Goal: Communication & Community: Answer question/provide support

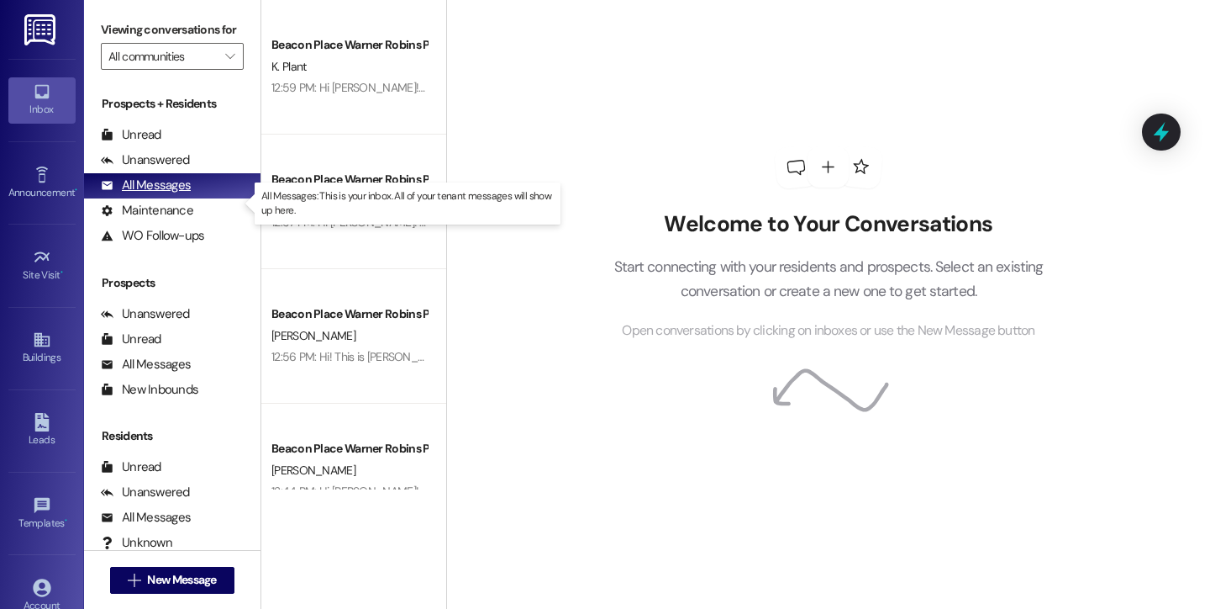
click at [180, 194] on div "All Messages" at bounding box center [146, 185] width 90 height 18
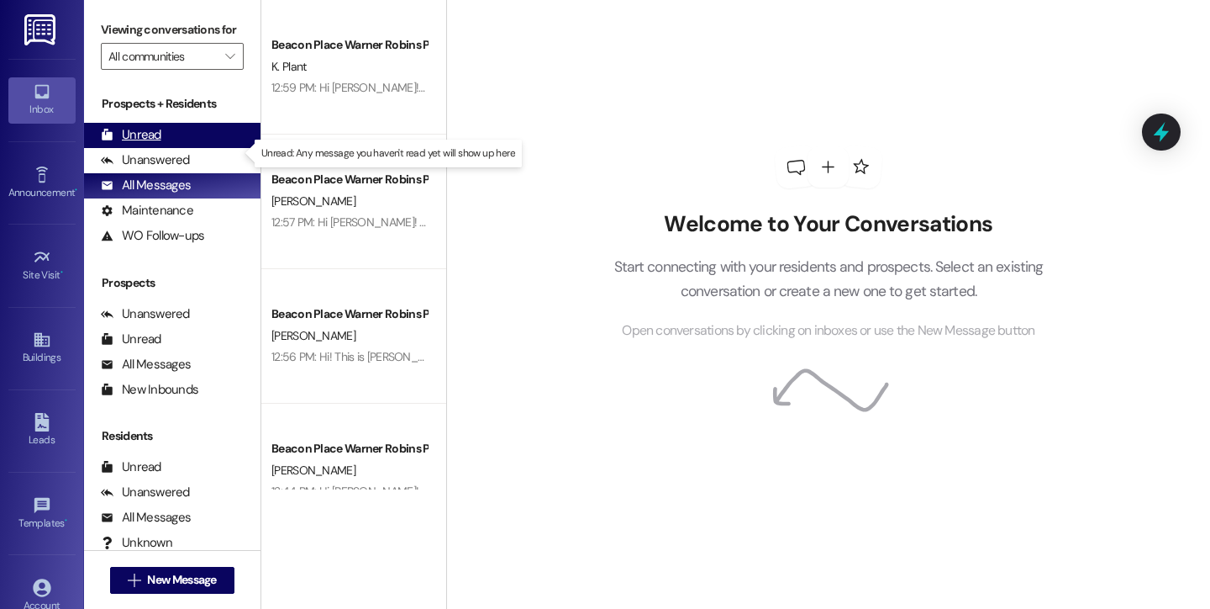
click at [139, 144] on div "Unread" at bounding box center [131, 135] width 61 height 18
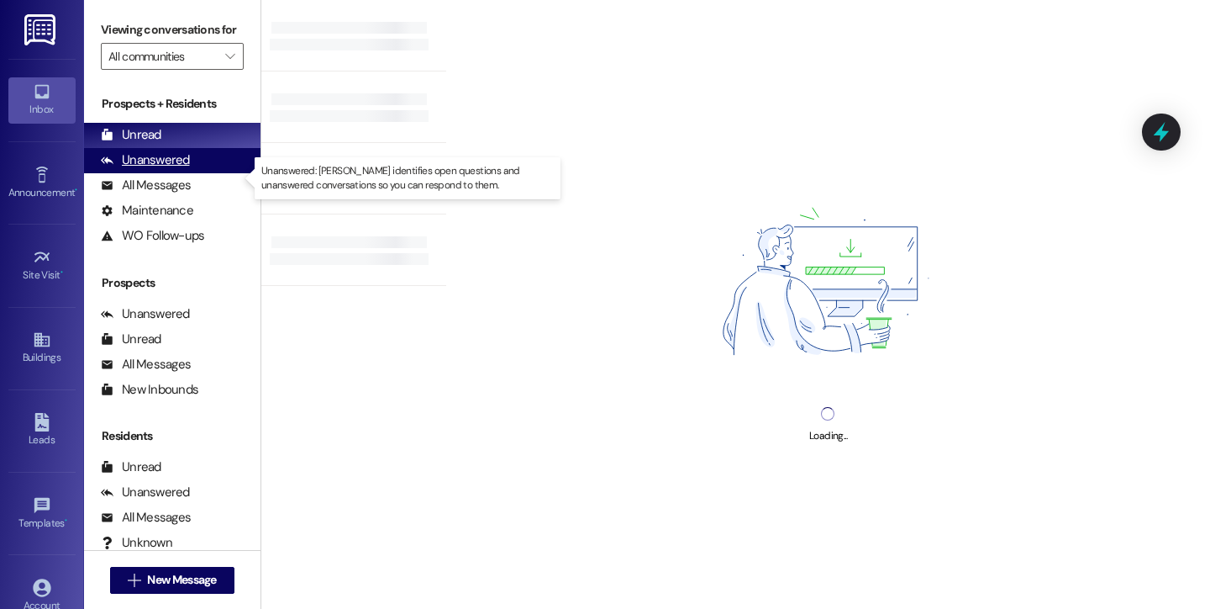
click at [149, 169] on div "Unanswered" at bounding box center [145, 160] width 89 height 18
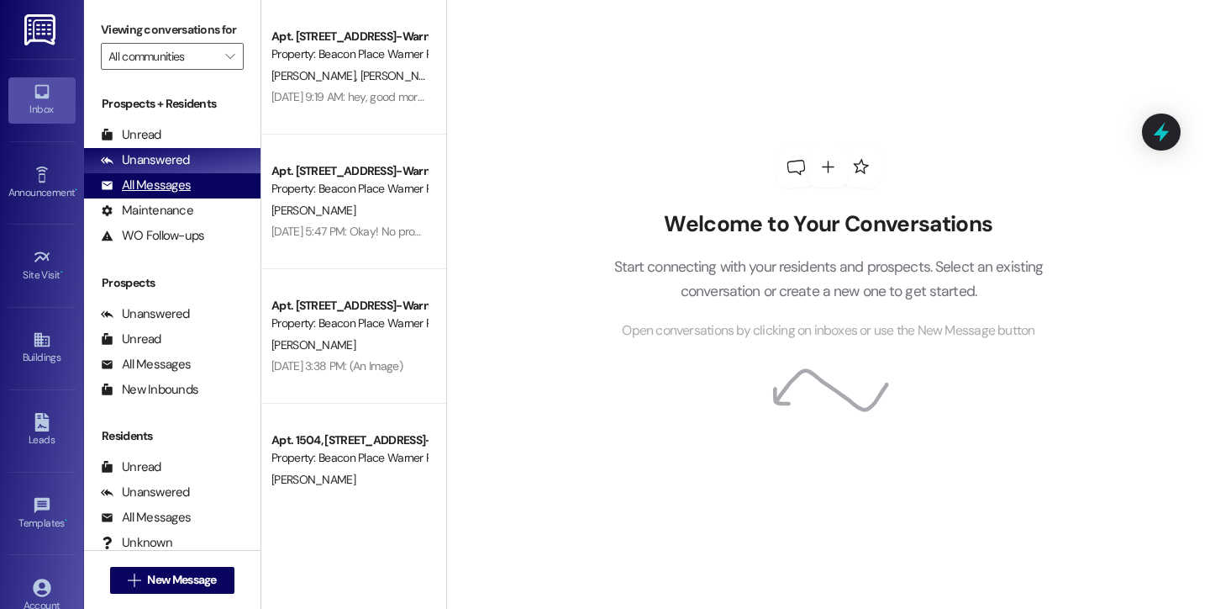
click at [182, 194] on div "All Messages" at bounding box center [146, 185] width 90 height 18
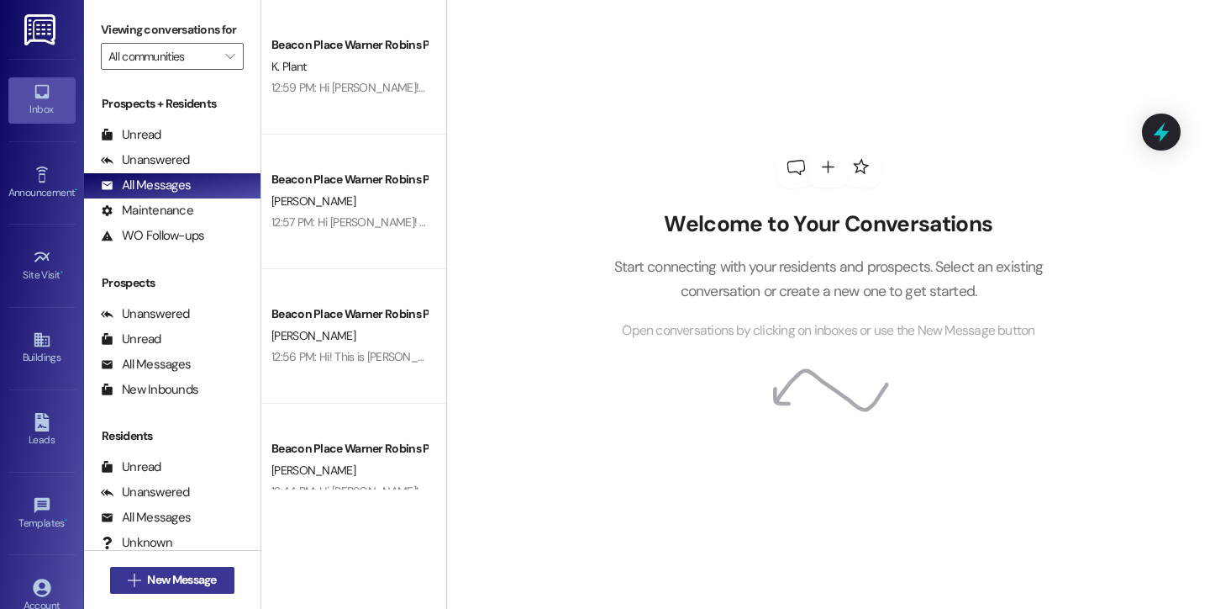
click at [193, 577] on span "New Message" at bounding box center [181, 580] width 69 height 18
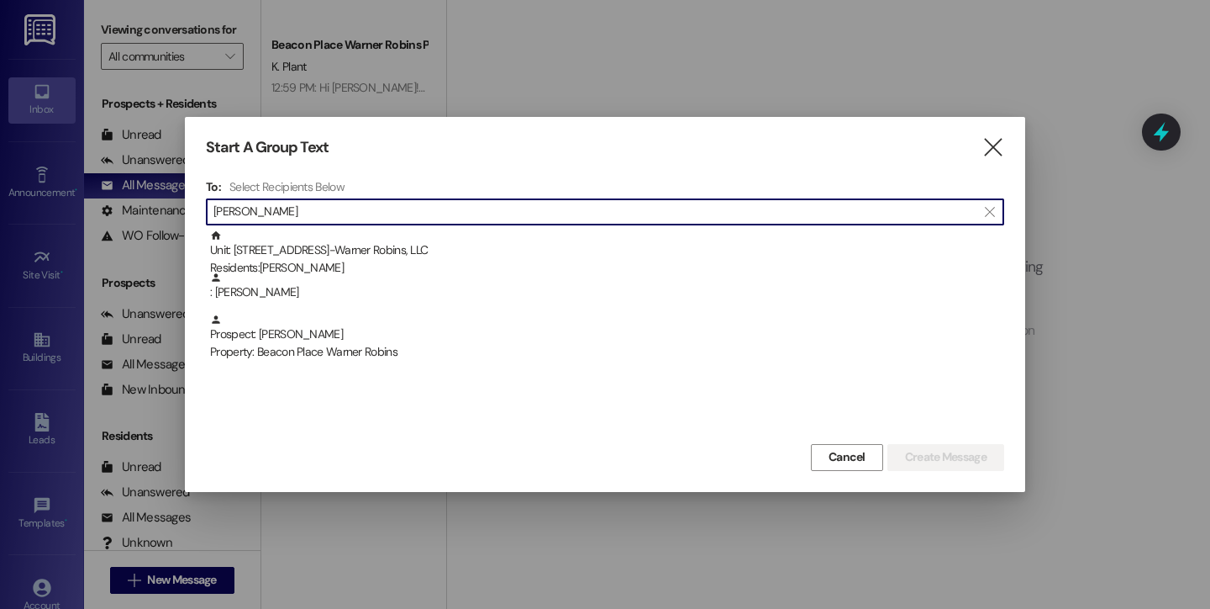
click at [430, 215] on input "lewis" at bounding box center [594, 212] width 763 height 24
type input "patricia"
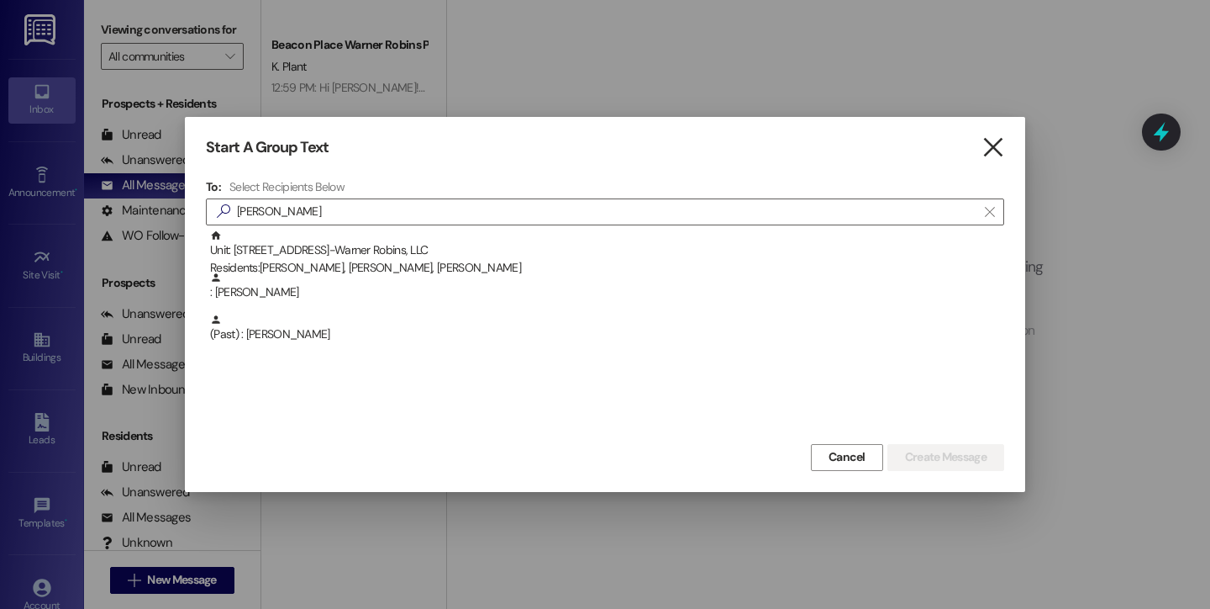
click at [998, 152] on icon "" at bounding box center [993, 148] width 23 height 18
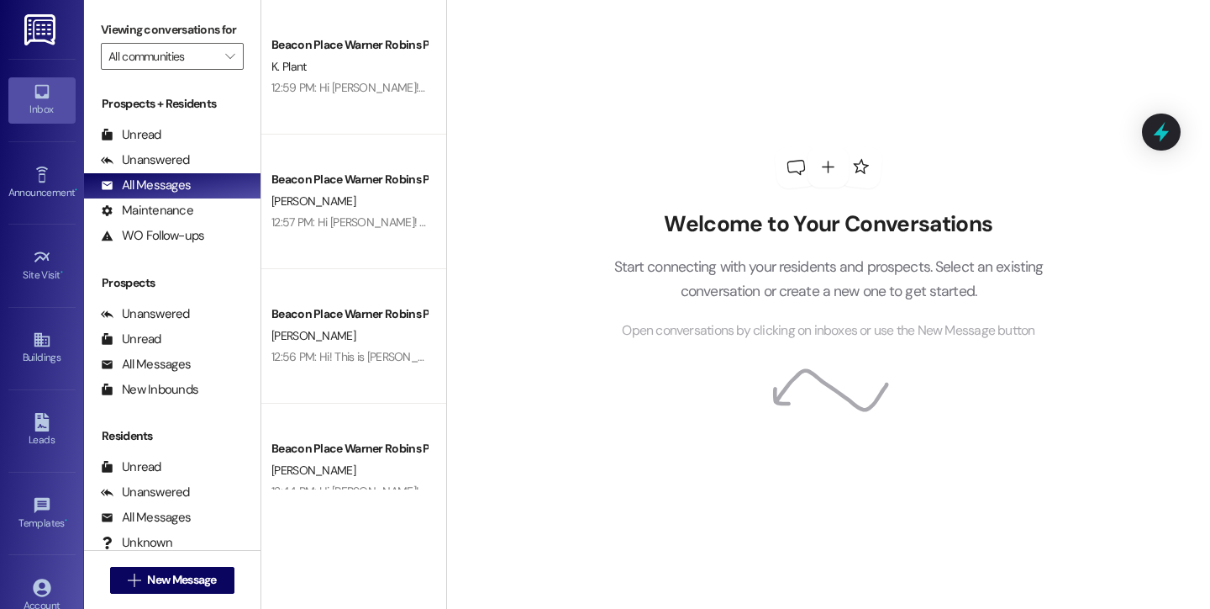
click at [54, 100] on link "Inbox" at bounding box center [41, 99] width 67 height 45
click at [50, 29] on img at bounding box center [41, 29] width 34 height 31
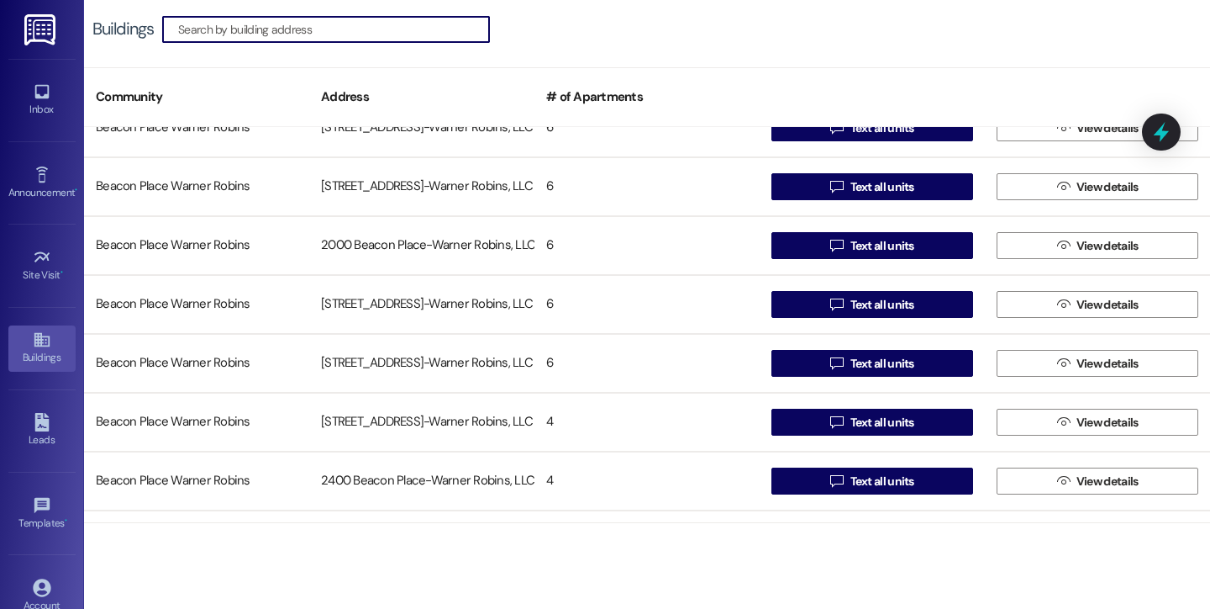
scroll to position [630, 0]
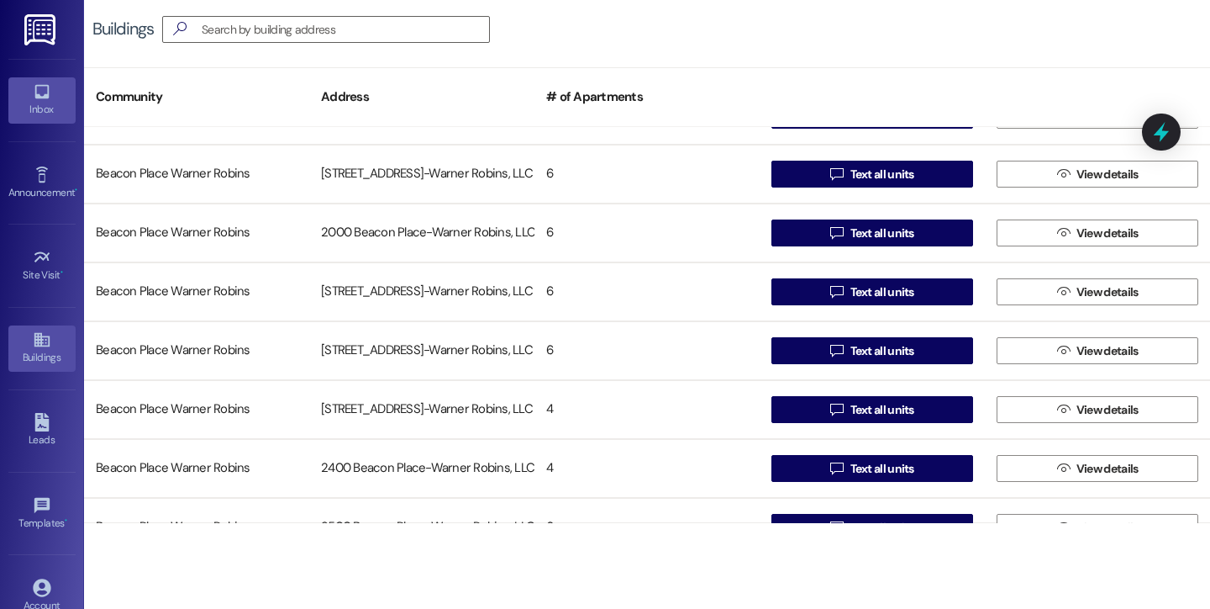
click at [32, 101] on div "Inbox" at bounding box center [42, 109] width 84 height 17
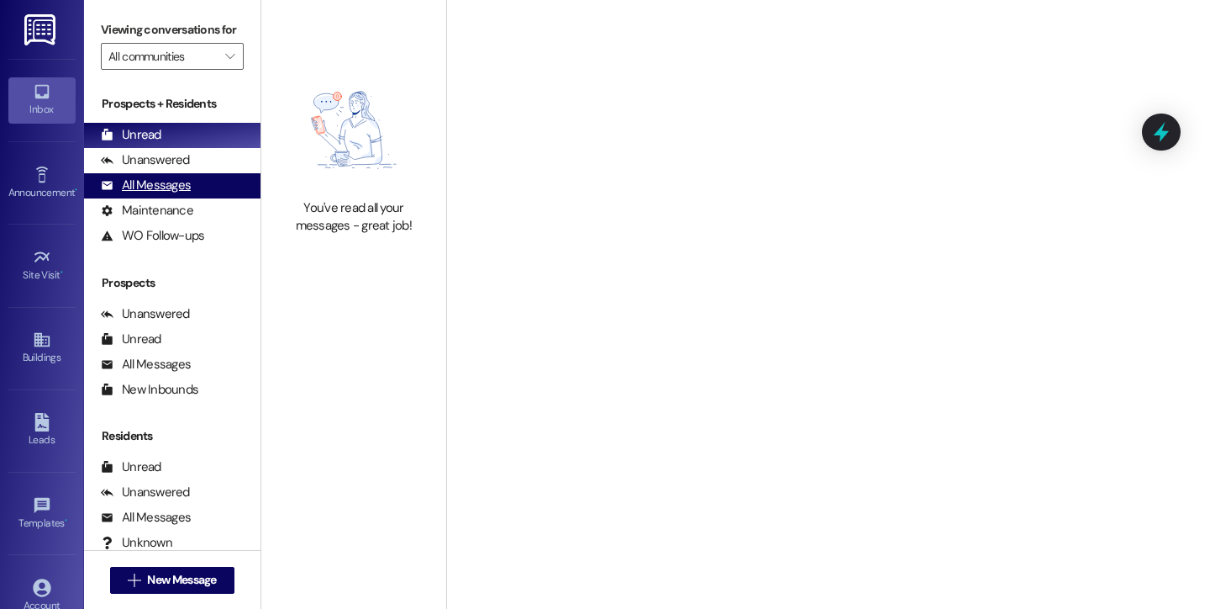
click at [171, 194] on div "All Messages" at bounding box center [146, 185] width 90 height 18
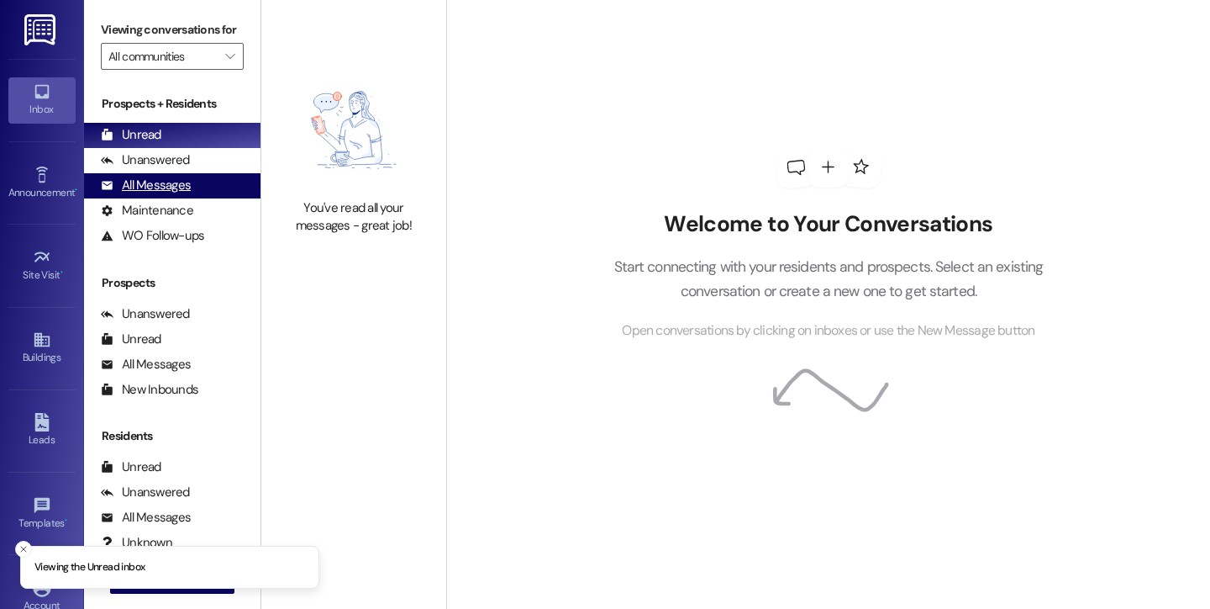
click at [179, 194] on div "All Messages" at bounding box center [146, 185] width 90 height 18
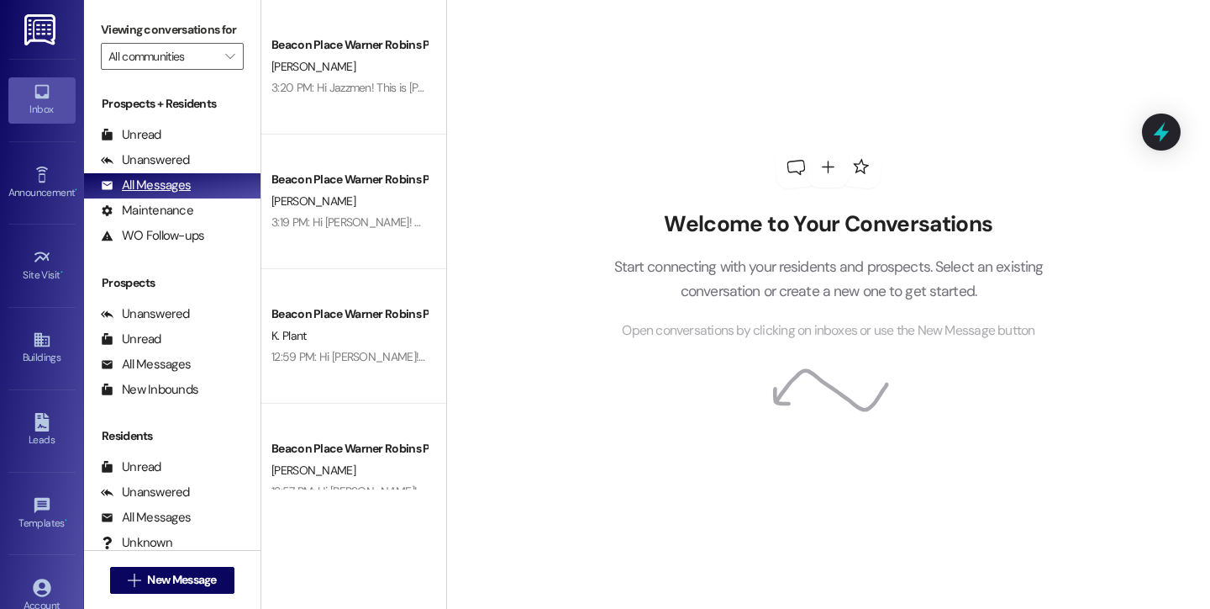
click at [184, 194] on div "All Messages" at bounding box center [146, 185] width 90 height 18
click at [477, 34] on div "Welcome to Your Conversations Start connecting with your residents and prospect…" at bounding box center [828, 304] width 764 height 609
click at [52, 103] on div "Inbox" at bounding box center [42, 109] width 84 height 17
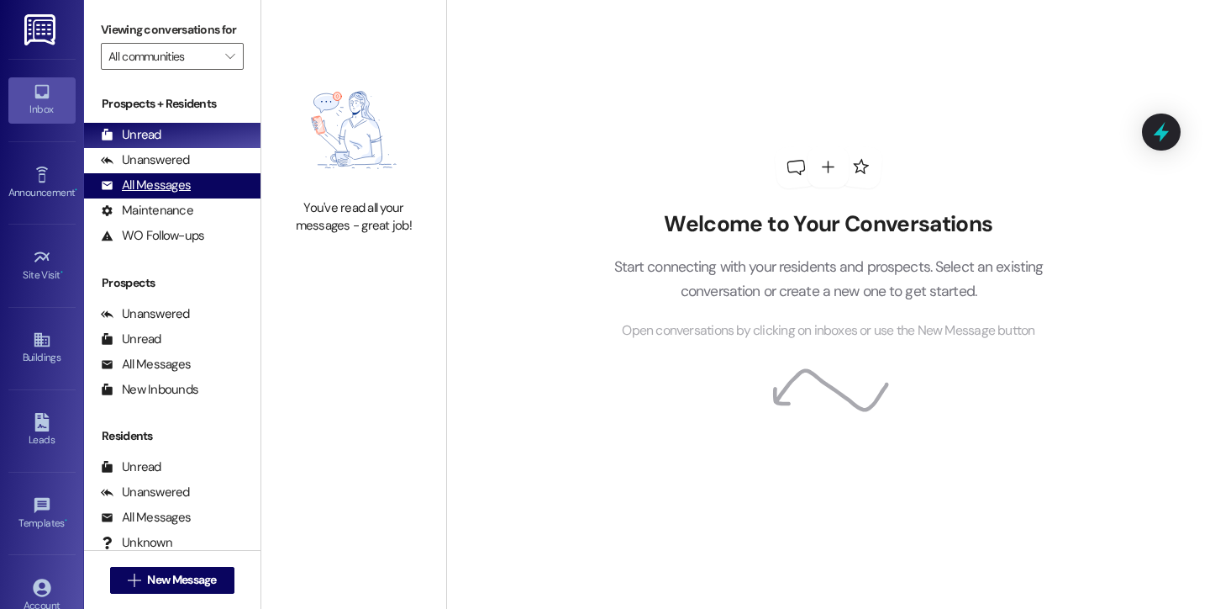
click at [123, 194] on div "All Messages" at bounding box center [146, 185] width 90 height 18
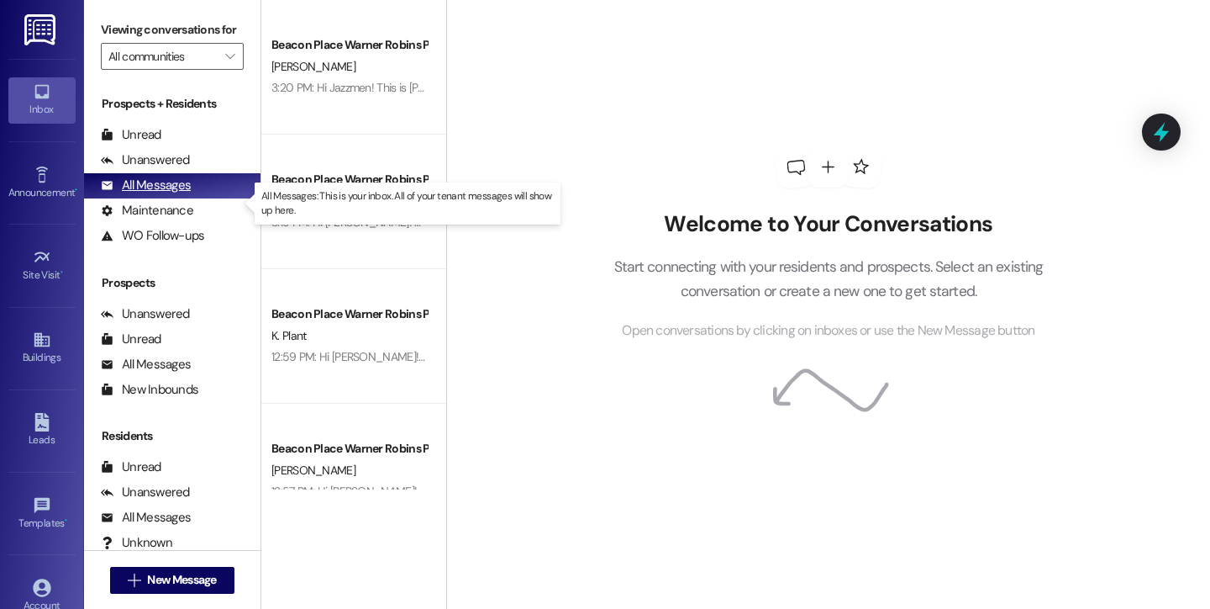
click at [179, 194] on div "All Messages" at bounding box center [146, 185] width 90 height 18
click at [144, 194] on div "All Messages" at bounding box center [146, 185] width 90 height 18
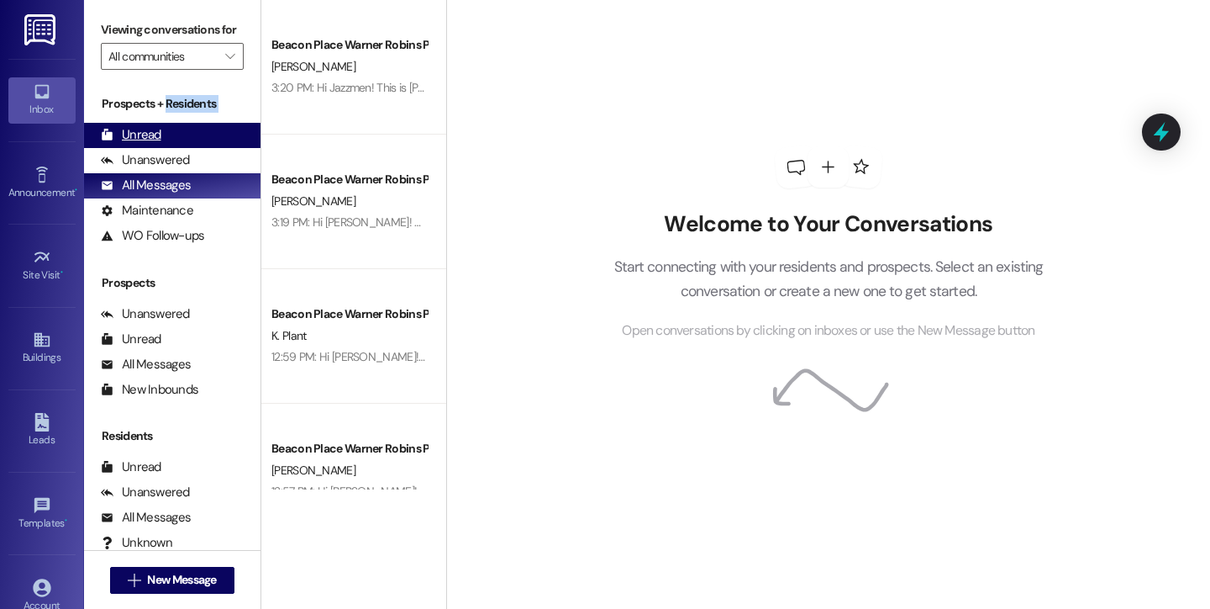
drag, startPoint x: 163, startPoint y: 133, endPoint x: 159, endPoint y: 140, distance: 8.7
click at [161, 137] on div "Prospects + Residents Unread (0) Unread: Any message you haven't read yet will …" at bounding box center [172, 171] width 176 height 153
click at [155, 144] on div "Unread" at bounding box center [131, 135] width 61 height 18
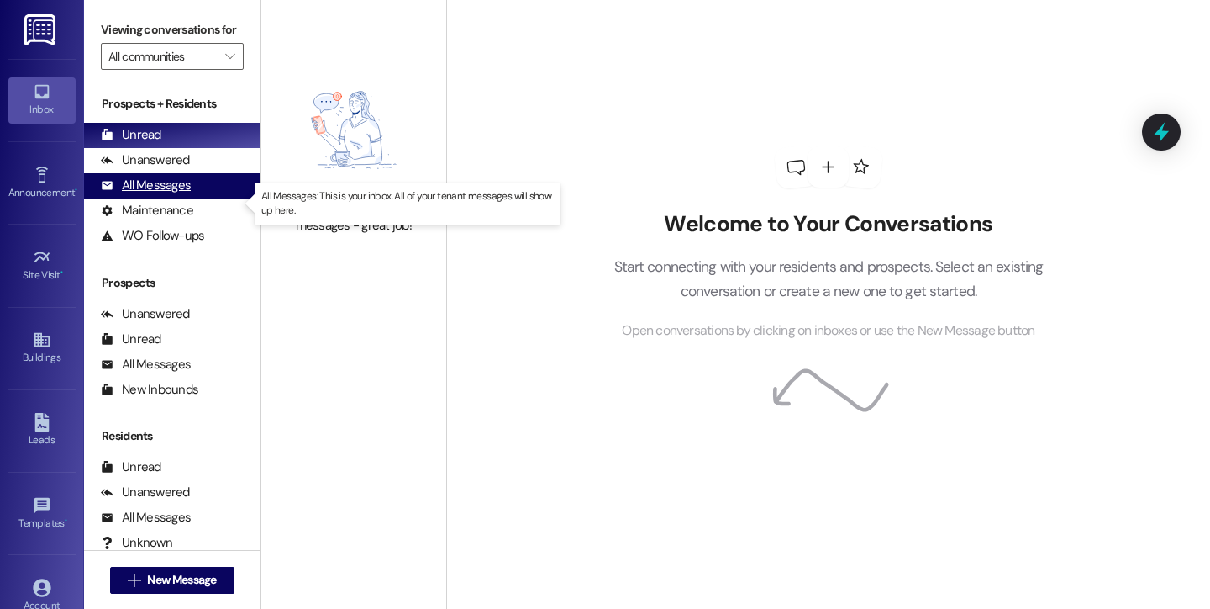
click at [152, 194] on div "All Messages" at bounding box center [146, 185] width 90 height 18
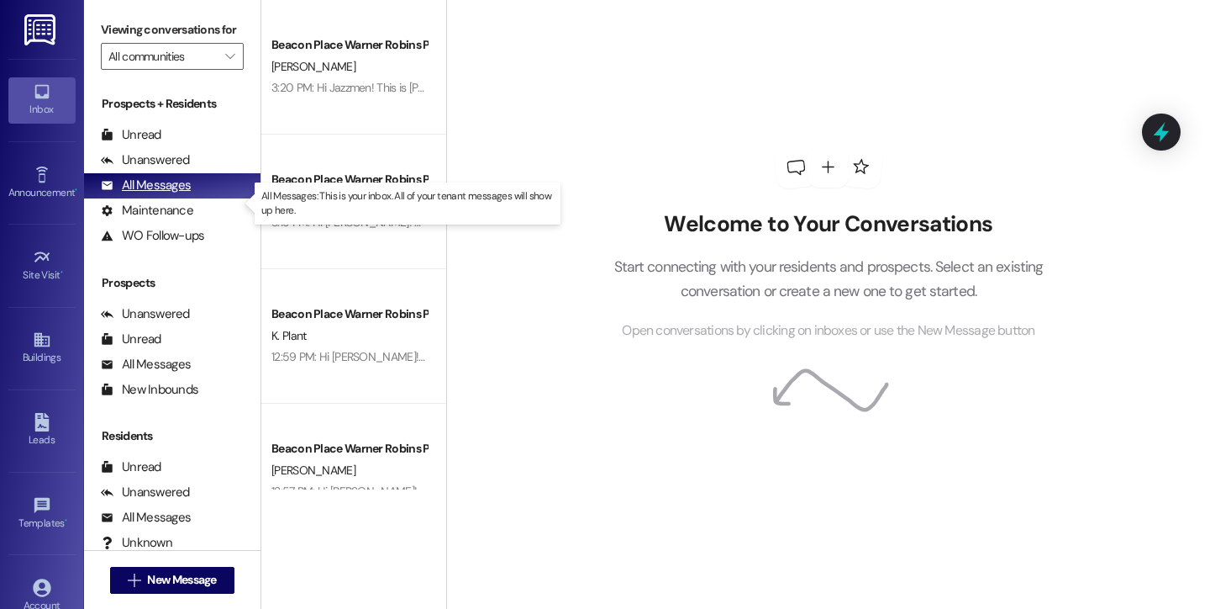
click at [152, 194] on div "All Messages" at bounding box center [146, 185] width 90 height 18
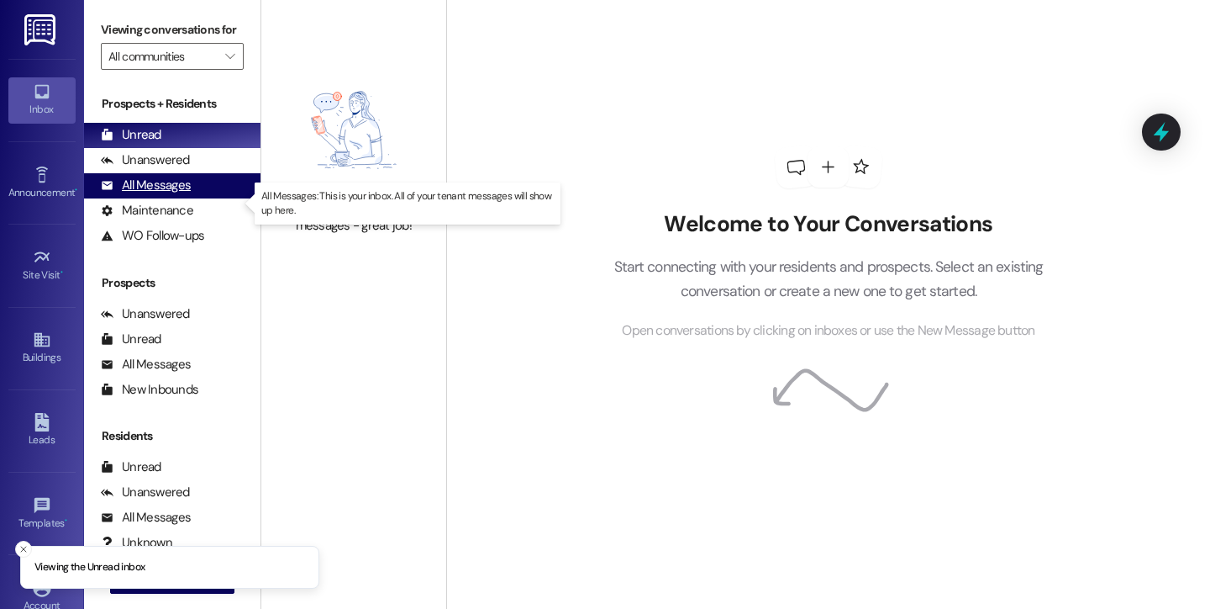
click at [180, 194] on div "All Messages" at bounding box center [146, 185] width 90 height 18
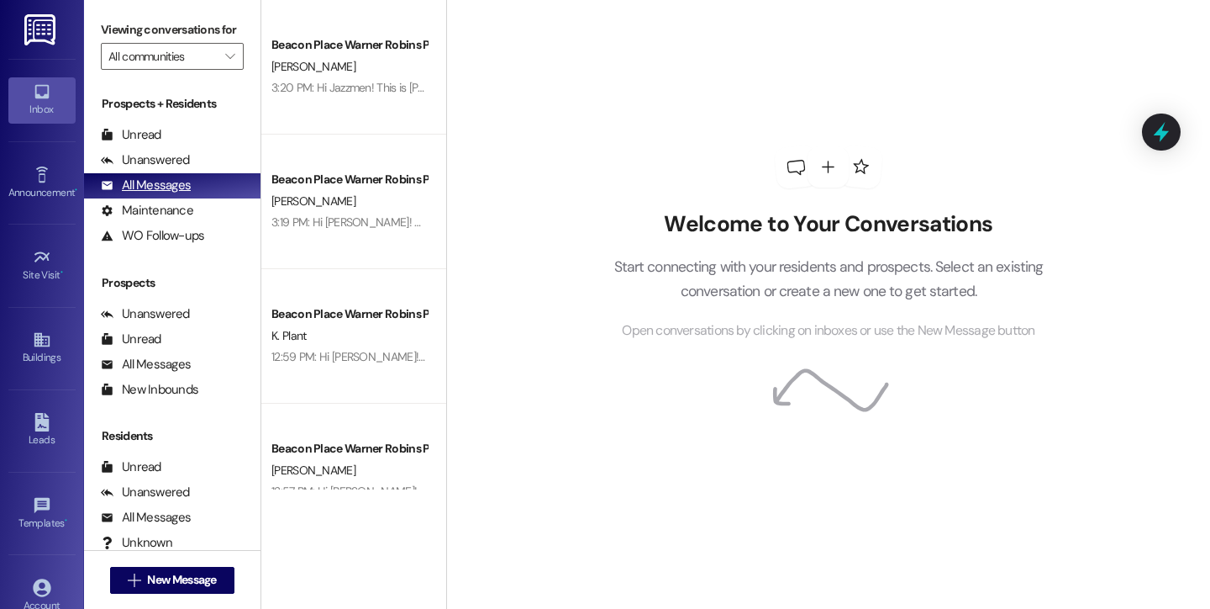
click at [157, 194] on div "All Messages" at bounding box center [146, 185] width 90 height 18
click at [140, 194] on div "All Messages" at bounding box center [146, 185] width 90 height 18
click at [155, 194] on div "All Messages" at bounding box center [146, 185] width 90 height 18
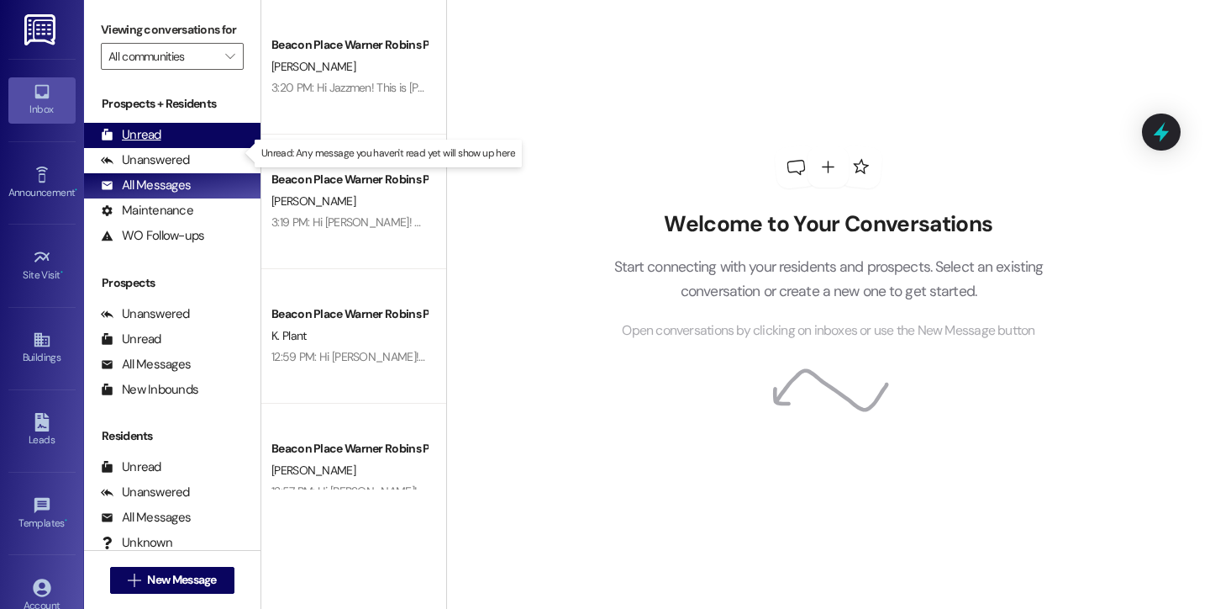
click at [158, 144] on div "Unread" at bounding box center [131, 135] width 61 height 18
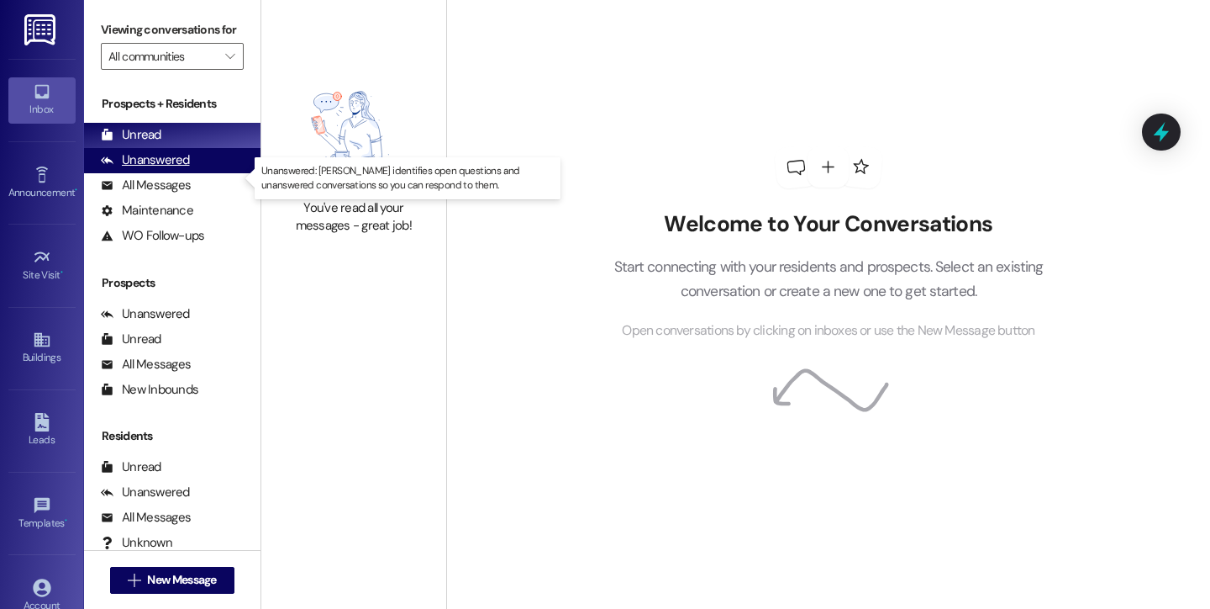
click at [150, 169] on div "Unanswered" at bounding box center [145, 160] width 89 height 18
